Goal: Ask a question

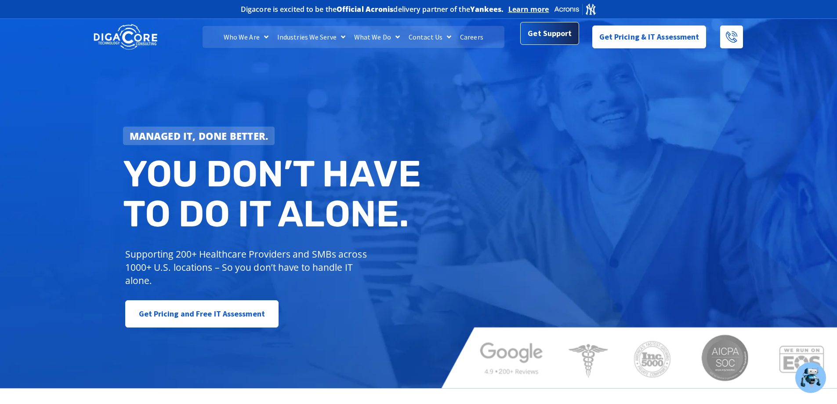
click at [561, 31] on span "Get Support" at bounding box center [550, 34] width 44 height 18
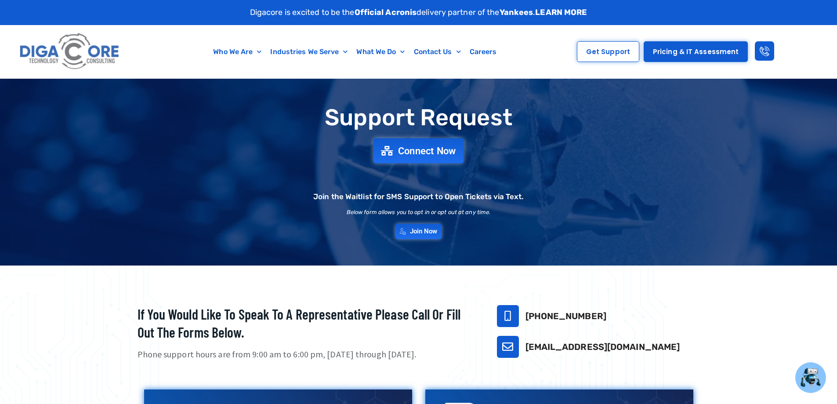
click at [426, 149] on span "Connect Now" at bounding box center [427, 151] width 58 height 10
